Goal: Transaction & Acquisition: Purchase product/service

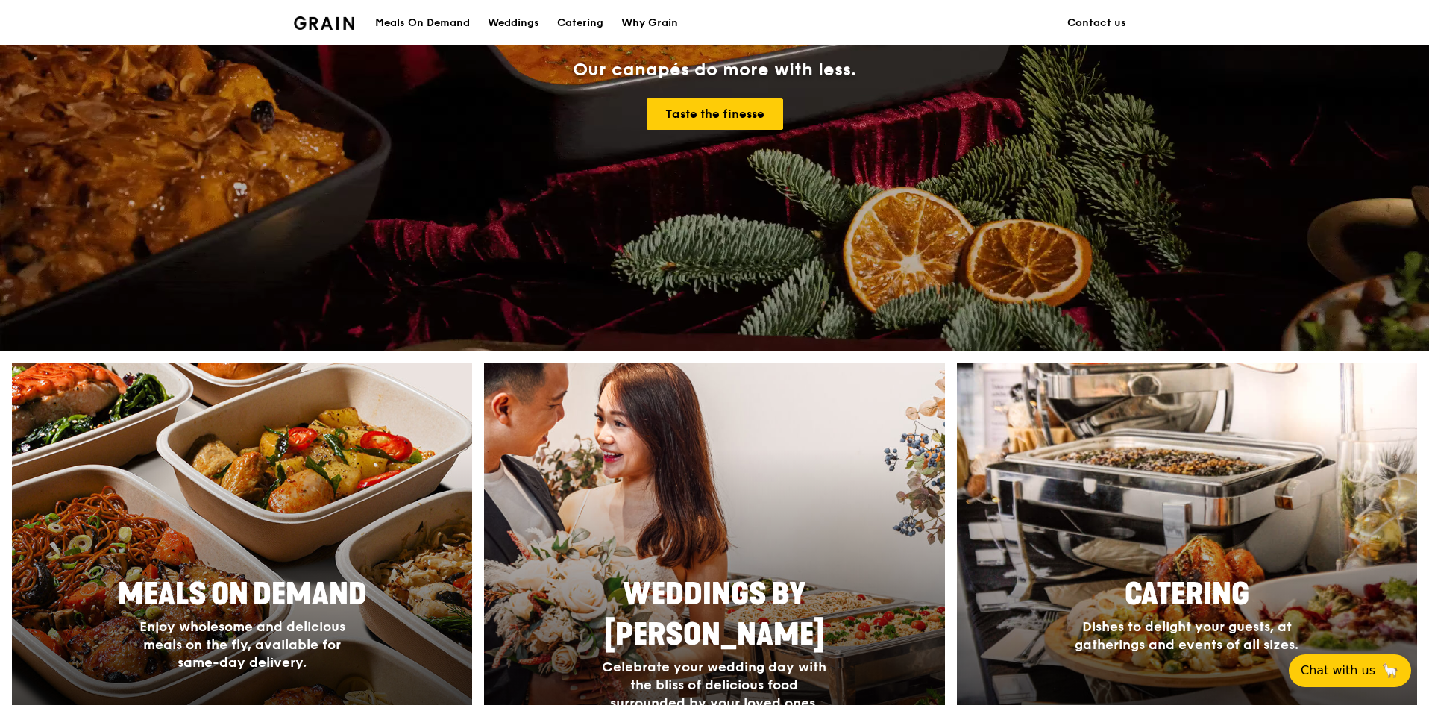
scroll to position [522, 0]
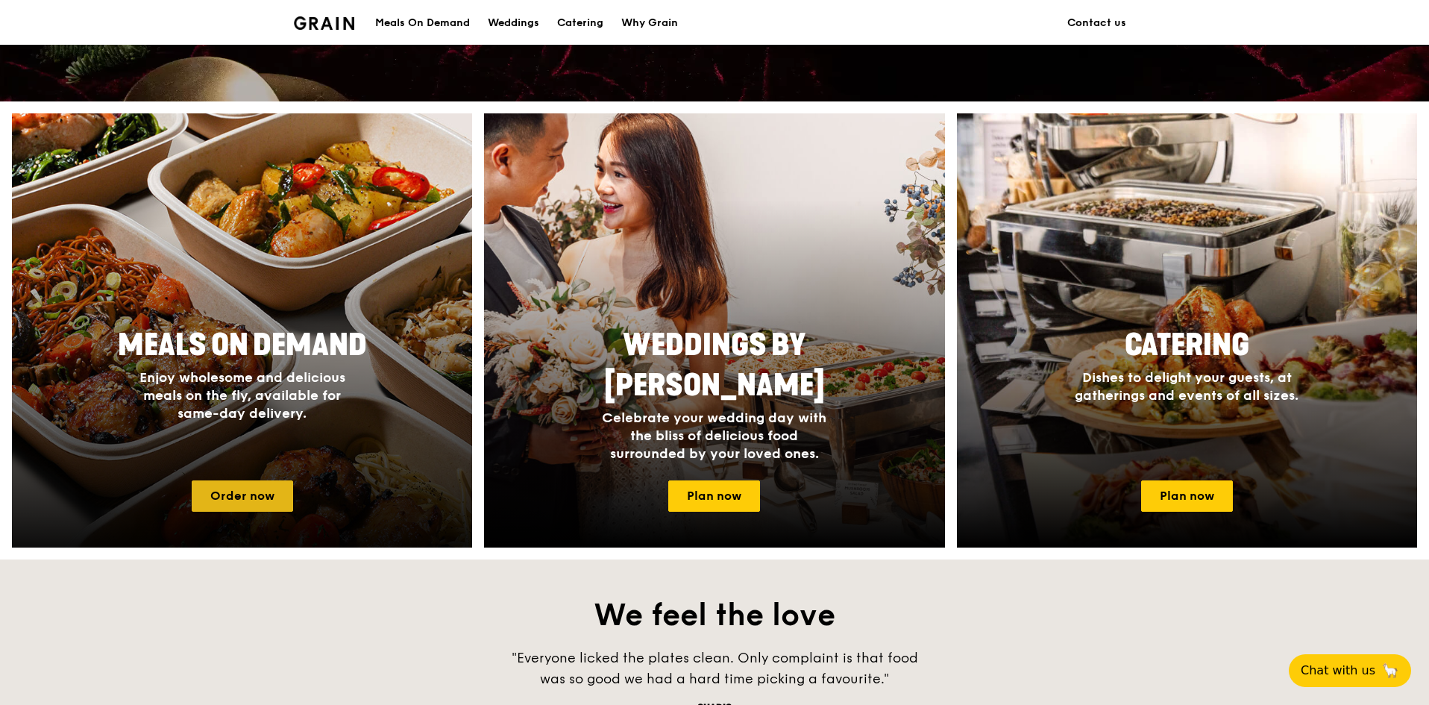
click at [239, 501] on link "Order now" at bounding box center [242, 495] width 101 height 31
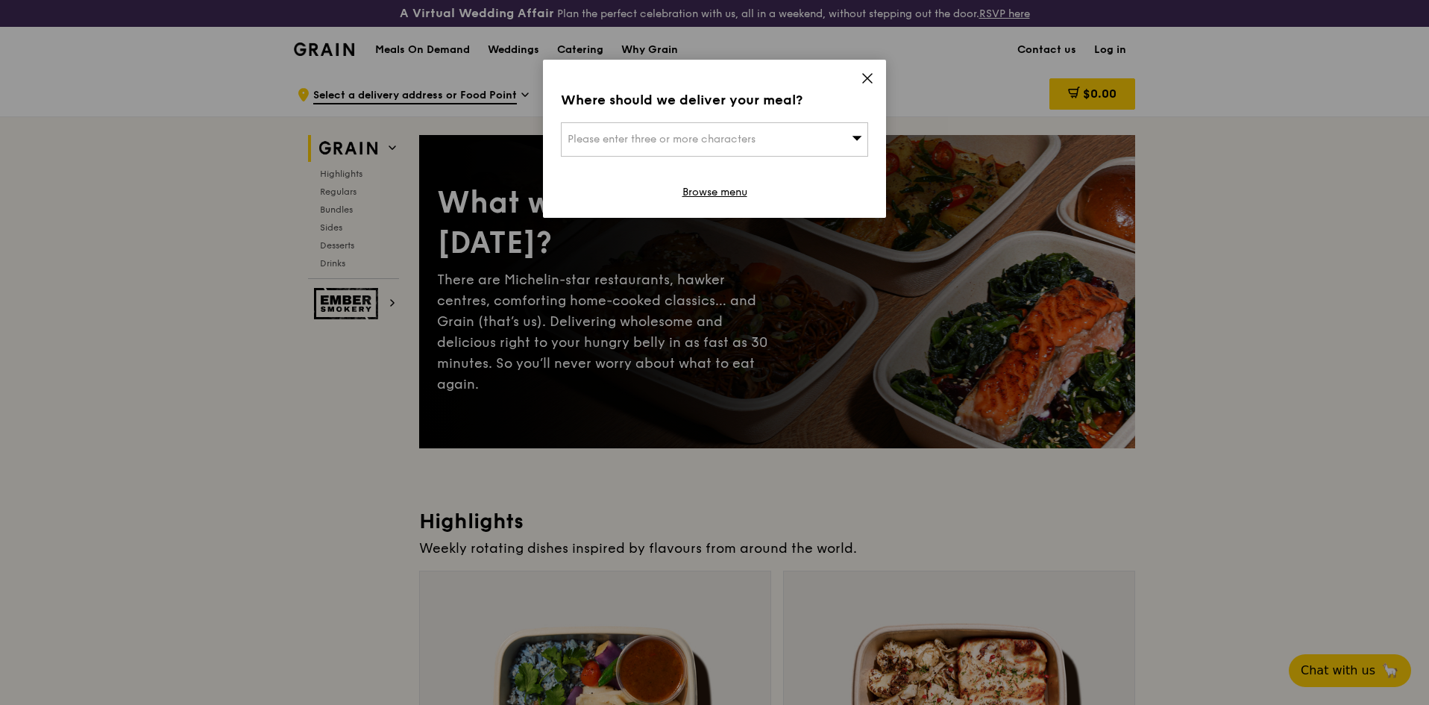
click at [863, 80] on icon at bounding box center [867, 78] width 13 height 13
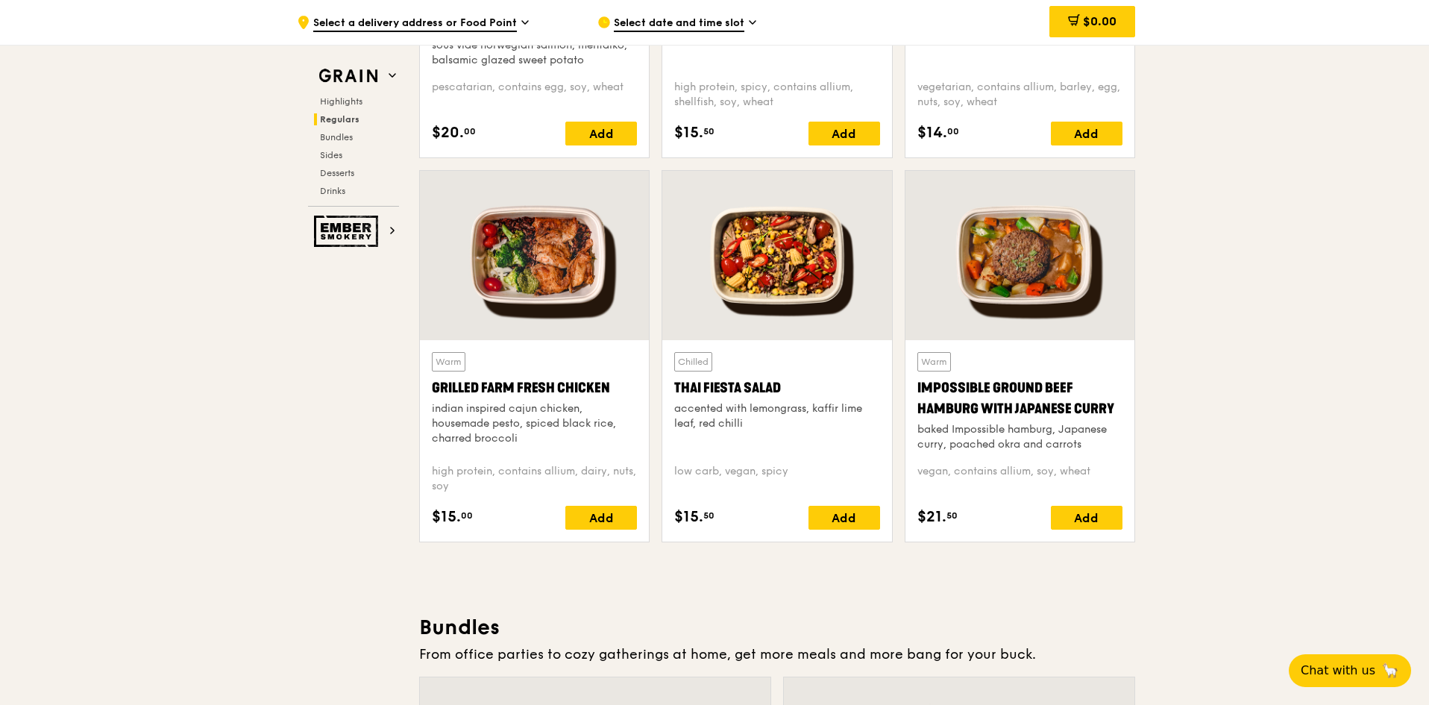
scroll to position [1641, 0]
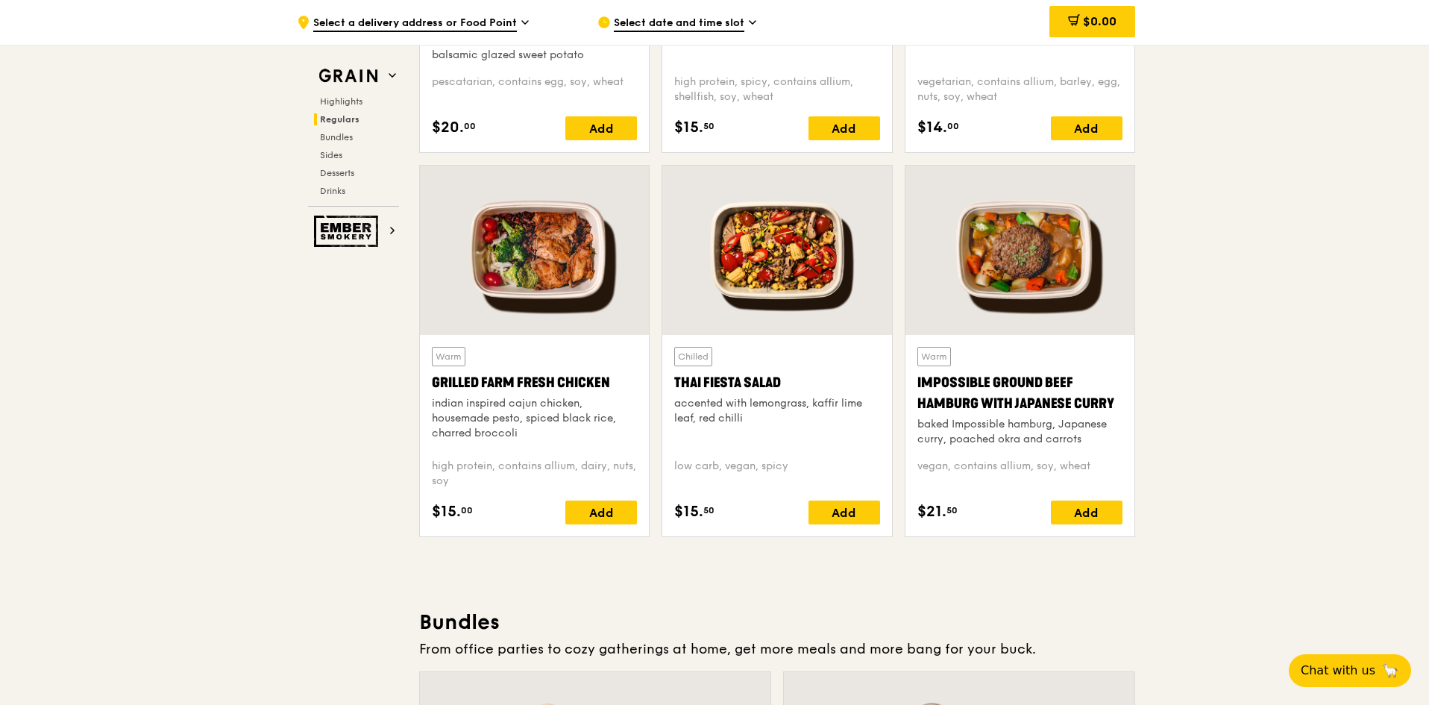
scroll to position [522, 0]
